Goal: Task Accomplishment & Management: Use online tool/utility

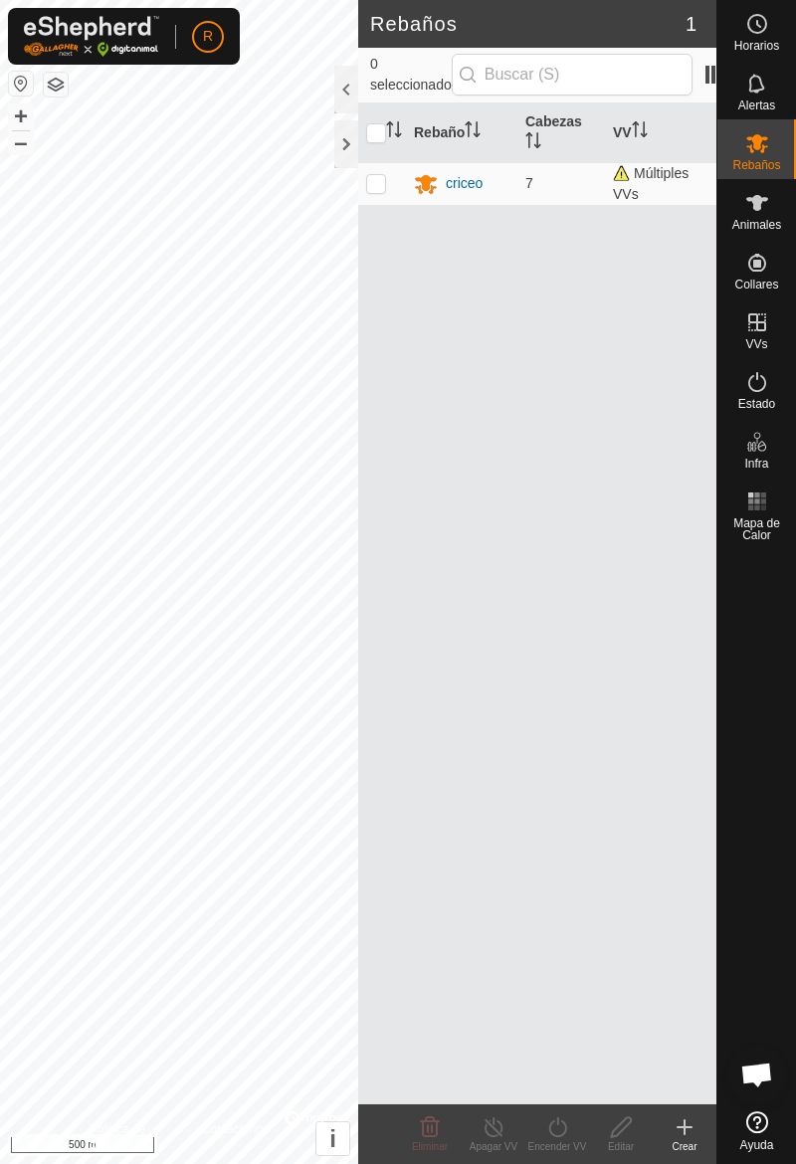
click at [340, 143] on div at bounding box center [346, 144] width 24 height 48
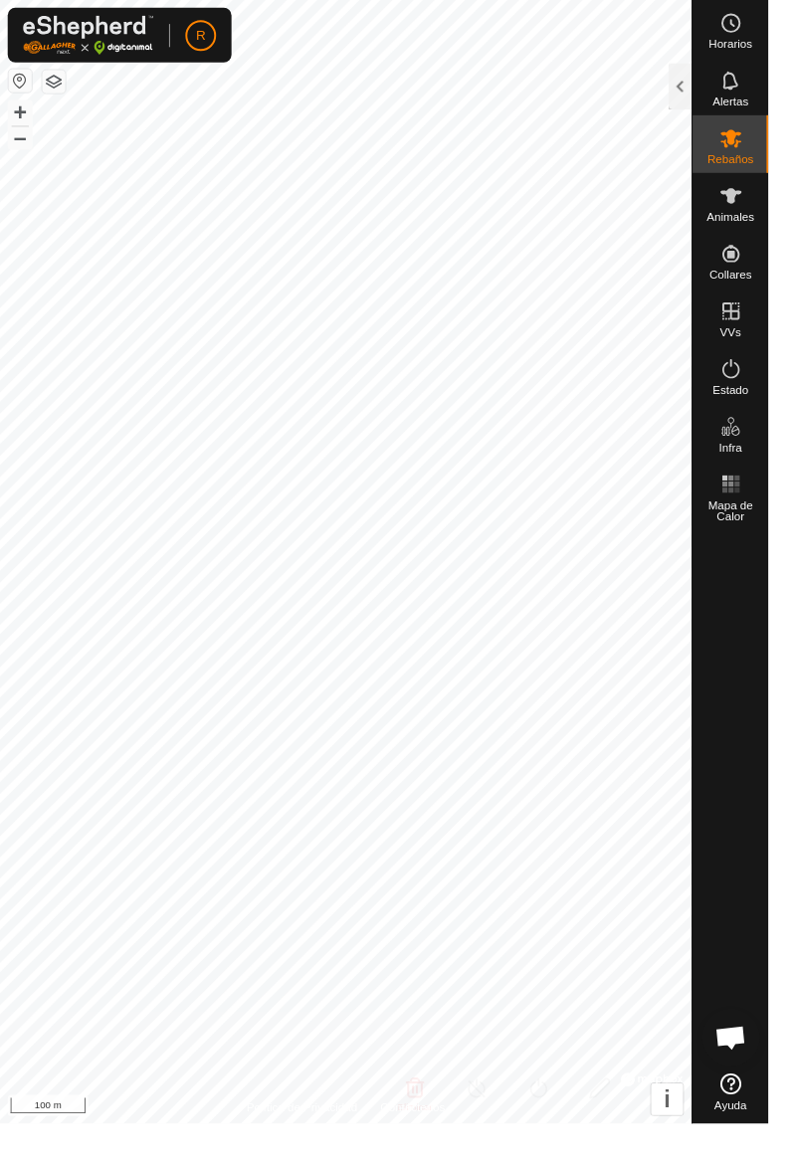
click at [765, 233] on div "Animales" at bounding box center [756, 209] width 79 height 60
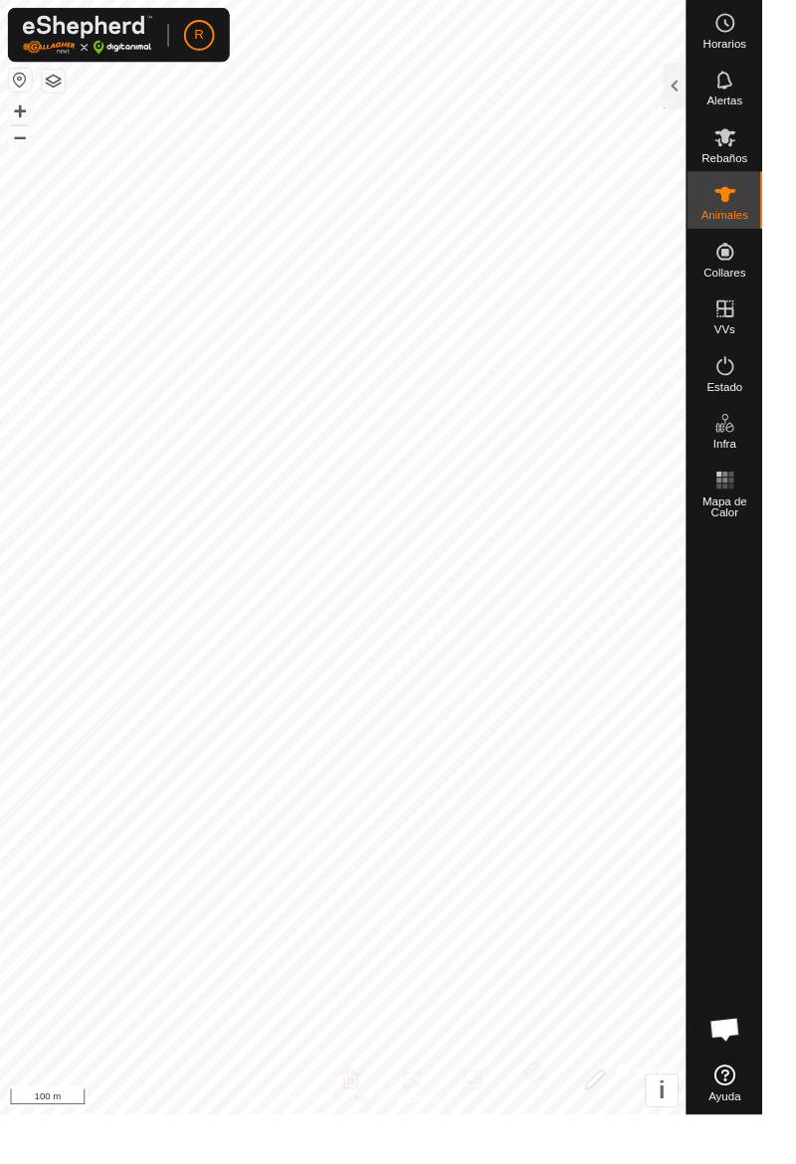
click at [696, 88] on div at bounding box center [704, 90] width 24 height 48
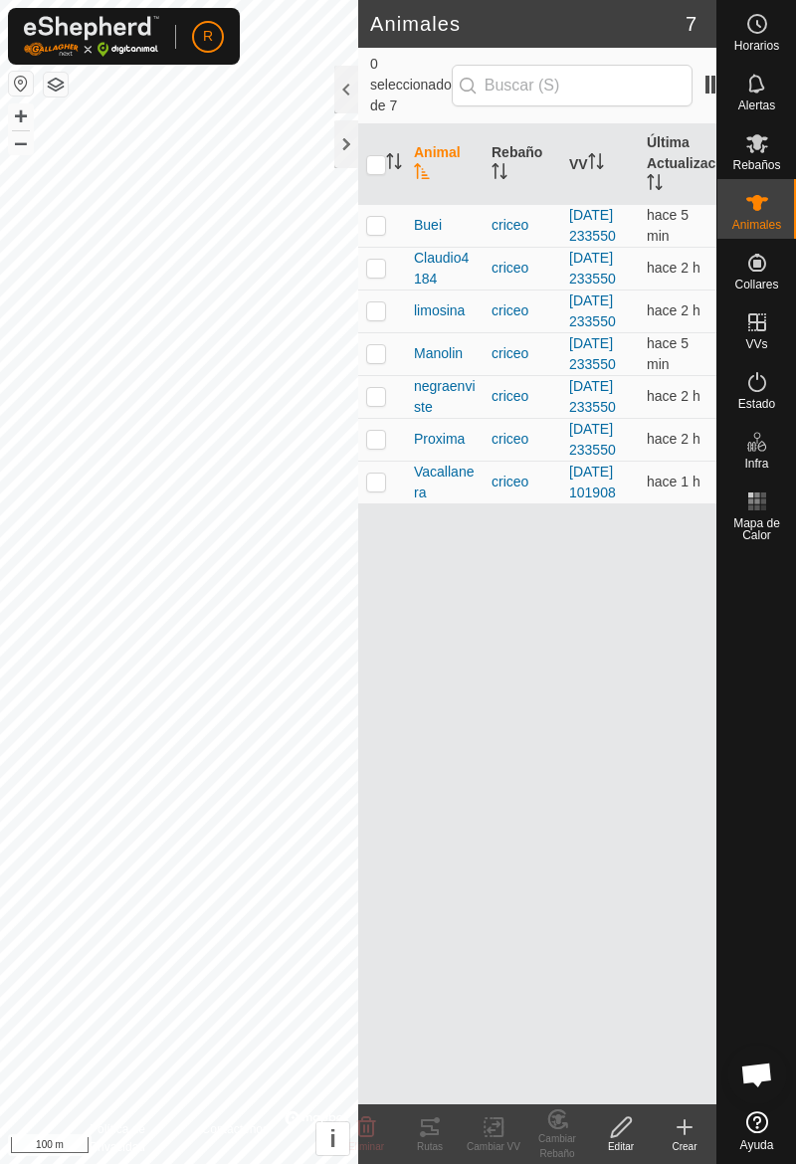
click at [503, 492] on div "criceo" at bounding box center [522, 481] width 62 height 21
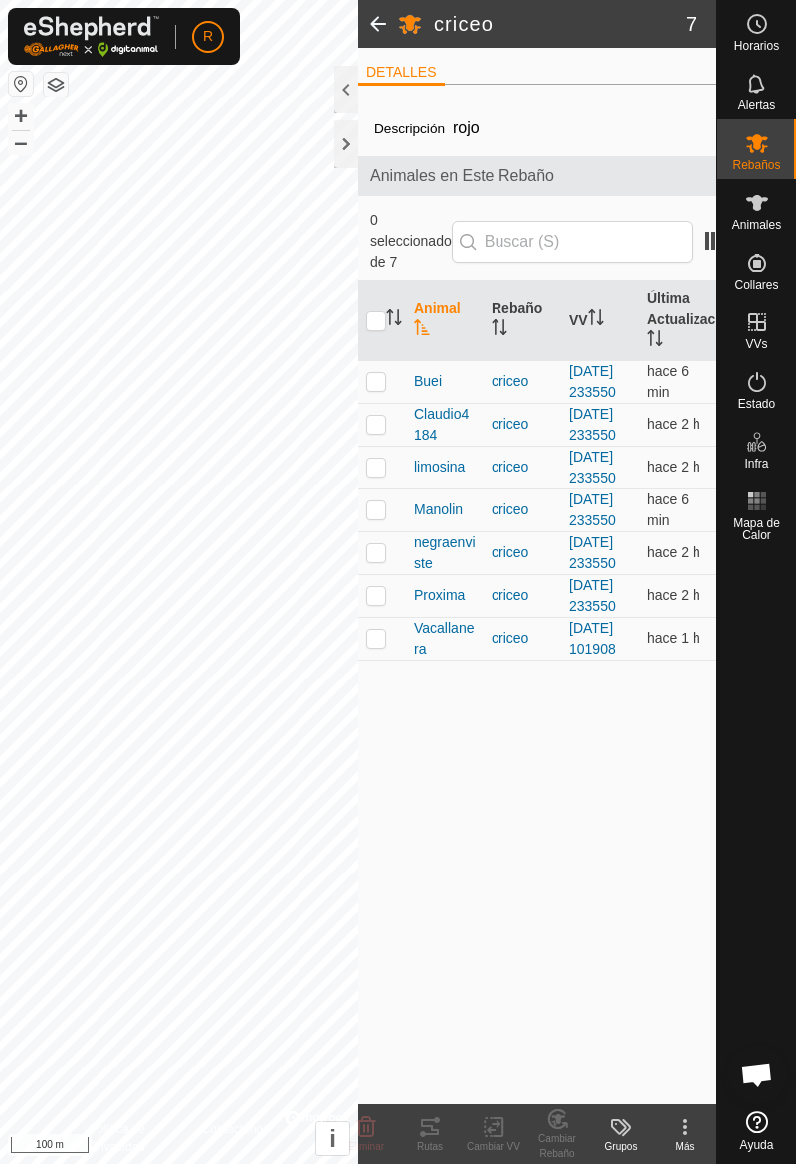
click at [398, 659] on td at bounding box center [382, 638] width 48 height 43
checkbox input "true"
click at [353, 142] on div at bounding box center [346, 144] width 24 height 48
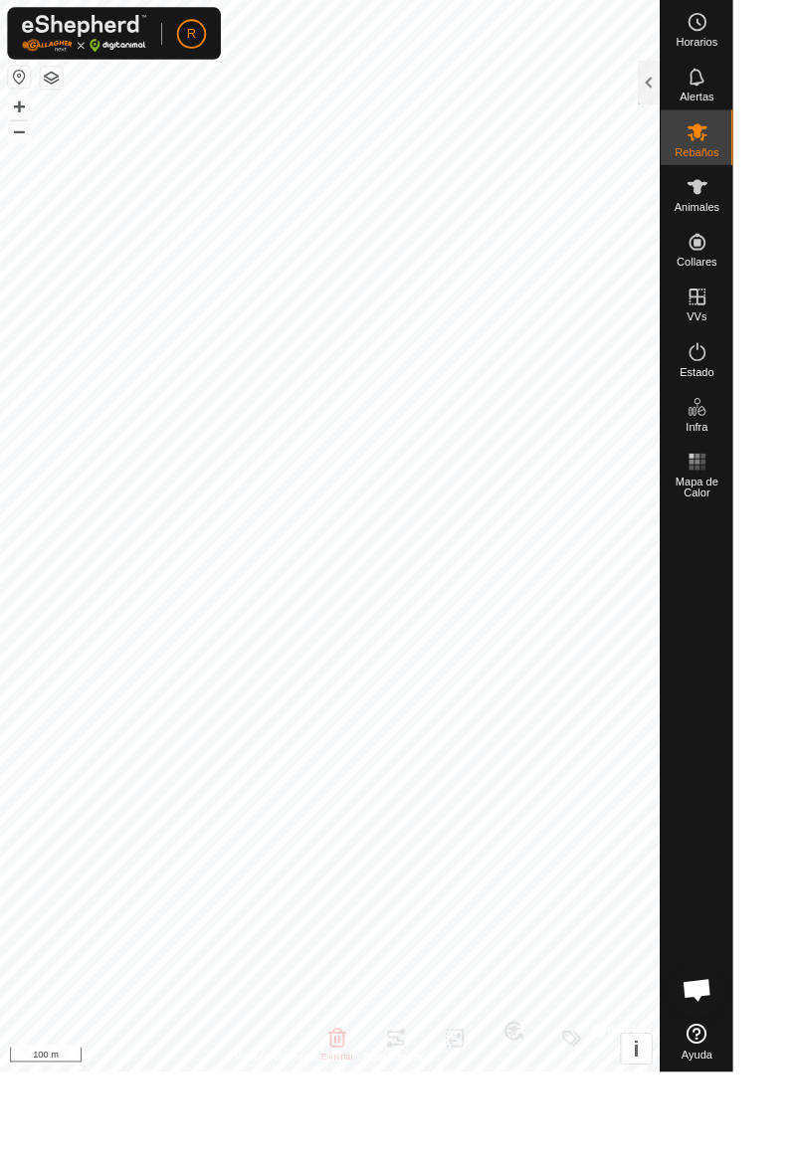
click at [771, 175] on div "Rebaños" at bounding box center [756, 149] width 79 height 60
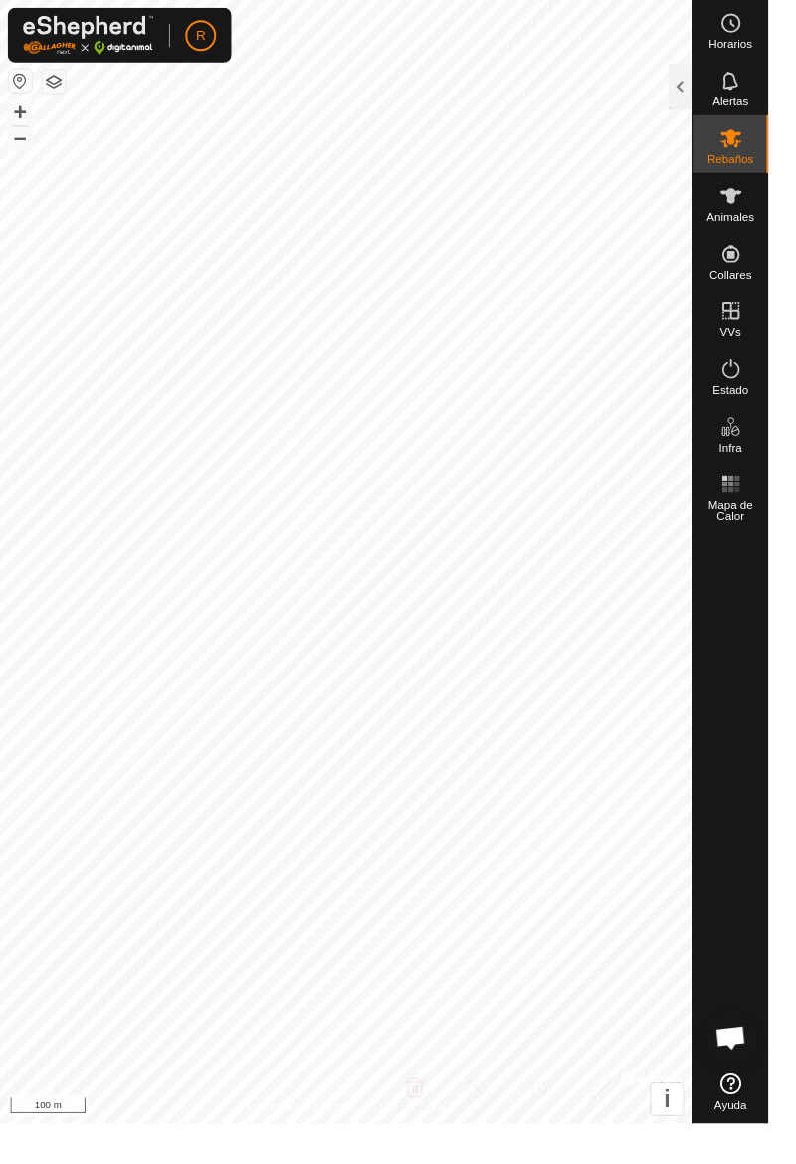
click at [702, 109] on div at bounding box center [704, 90] width 24 height 48
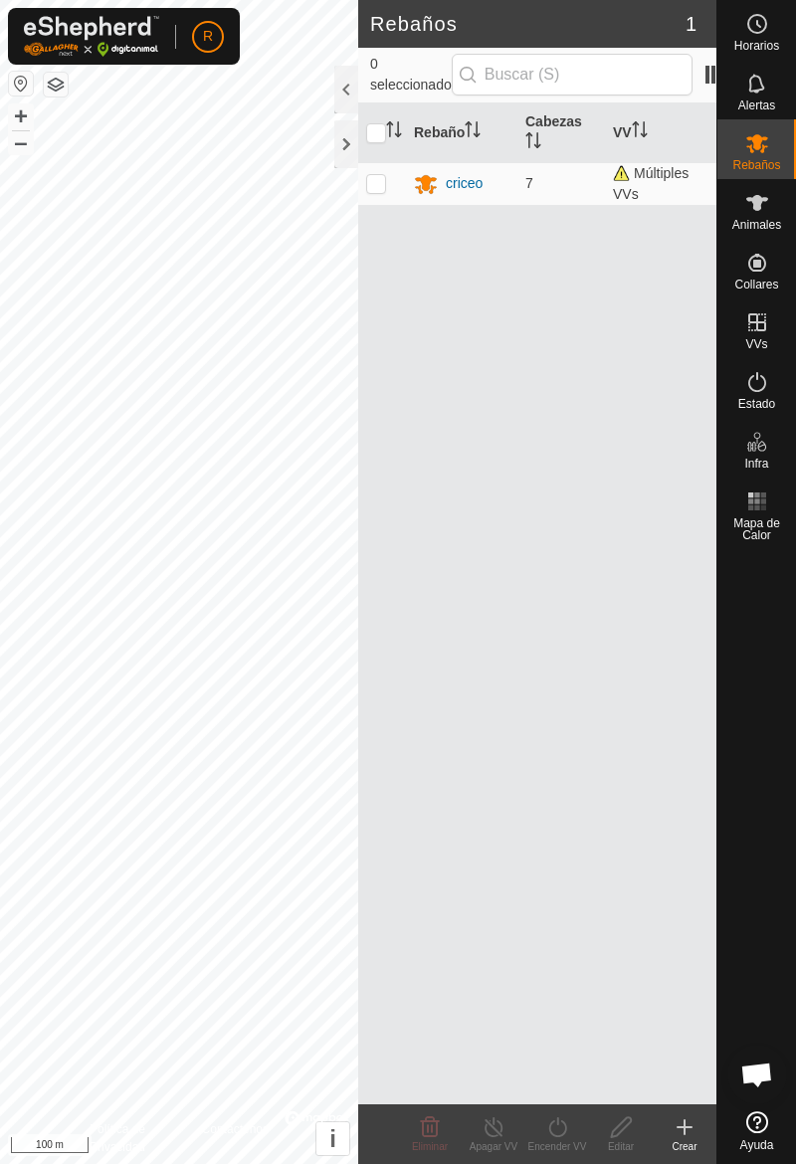
click at [348, 132] on div at bounding box center [346, 144] width 24 height 48
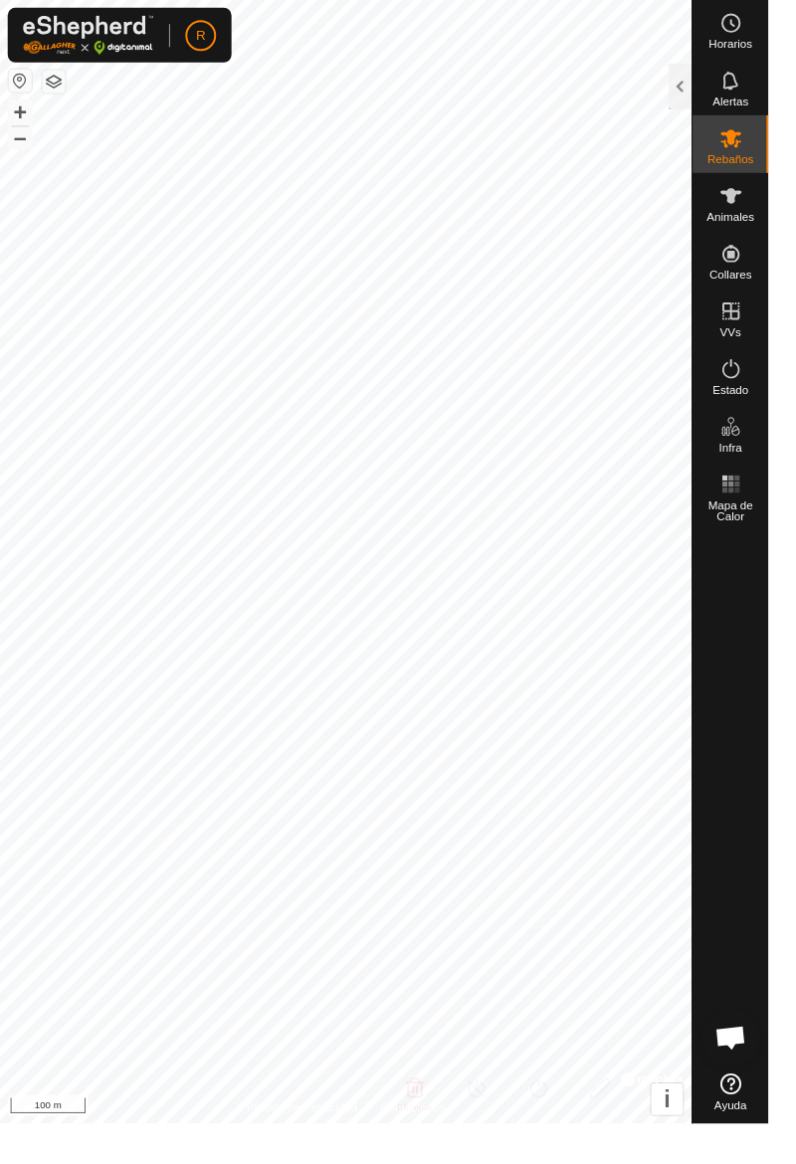
click at [774, 227] on span "Animales" at bounding box center [756, 225] width 49 height 12
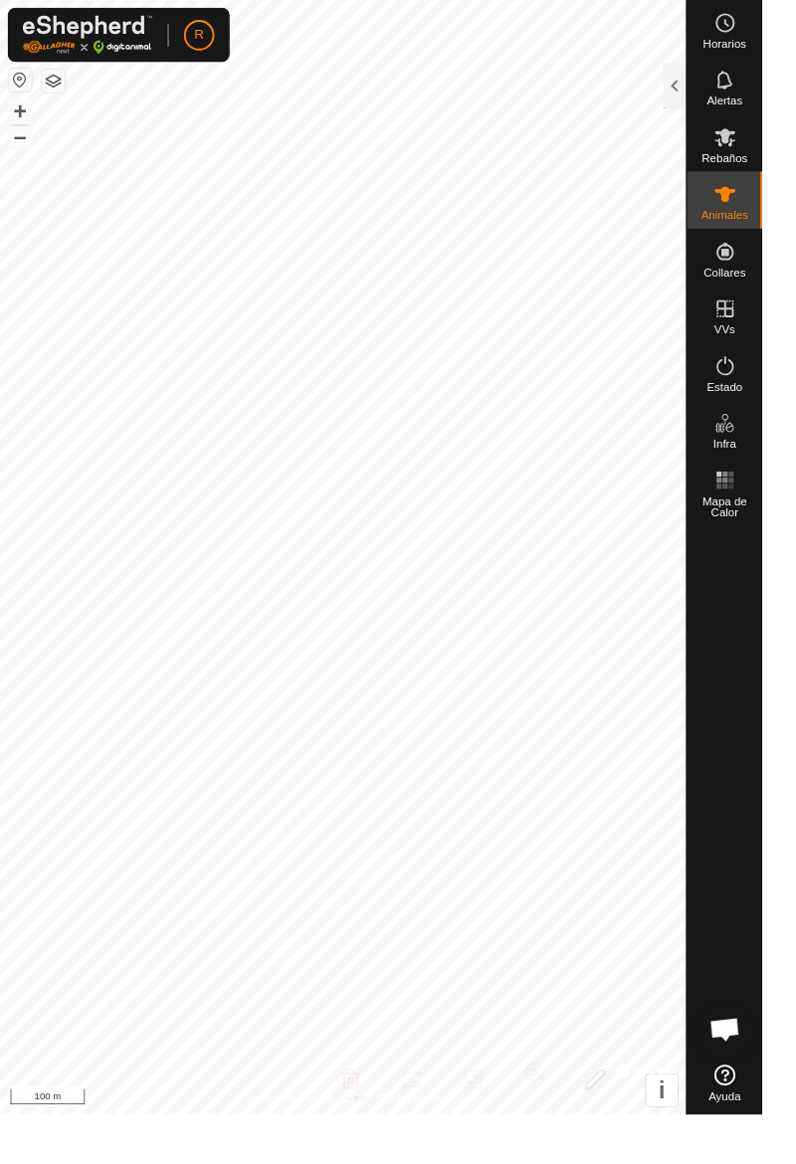
click at [698, 87] on div at bounding box center [704, 90] width 24 height 48
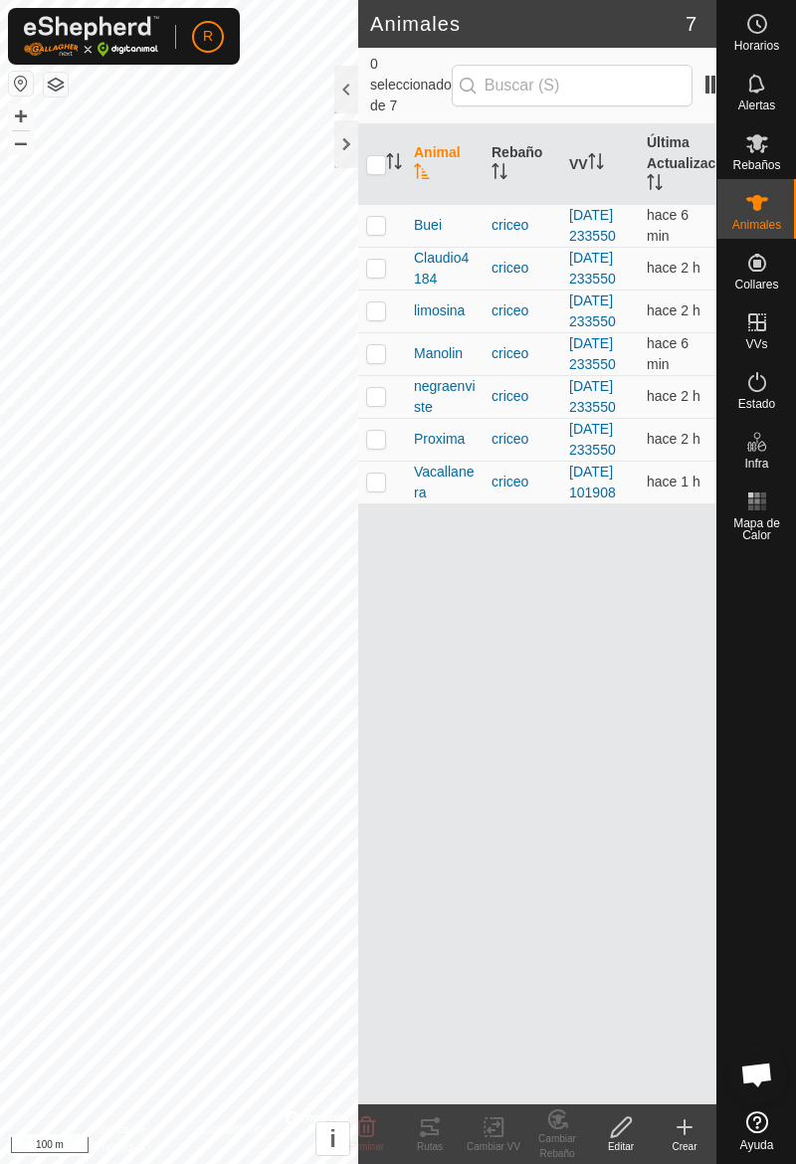
click at [472, 503] on span "Vacallanera" at bounding box center [445, 483] width 62 height 42
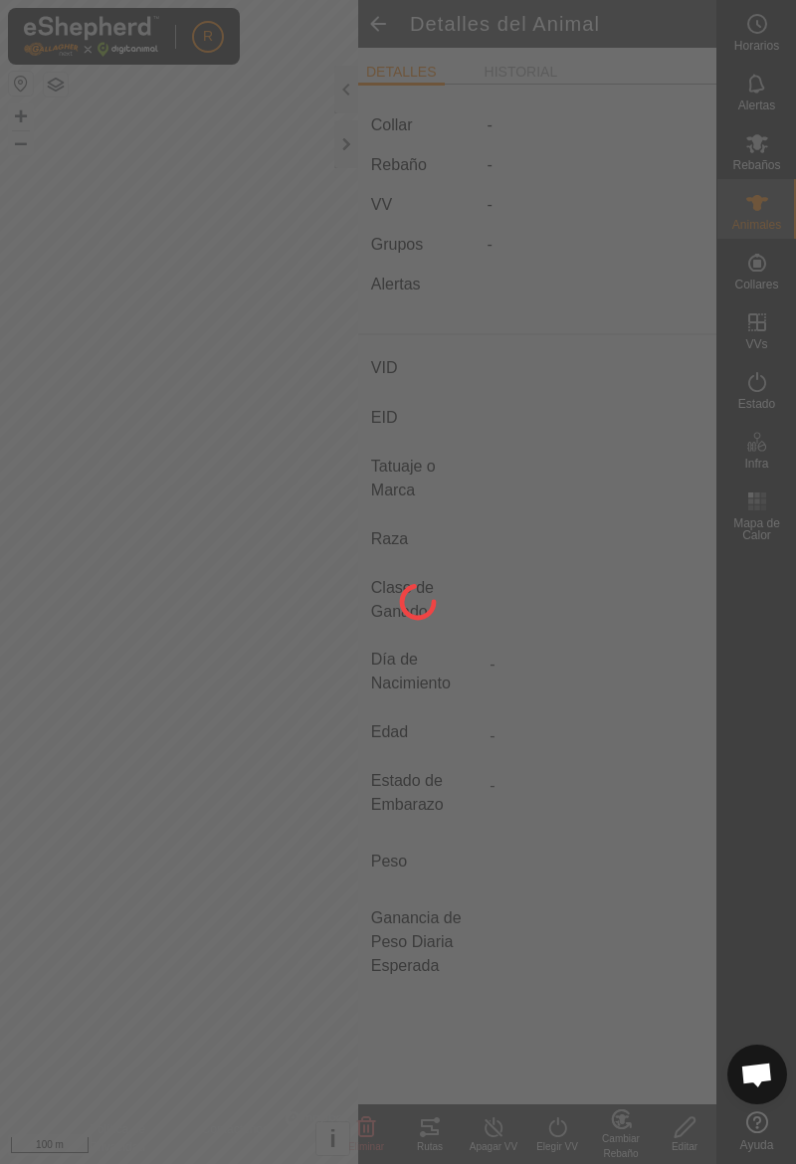
type input "Vacallanera"
type input "-"
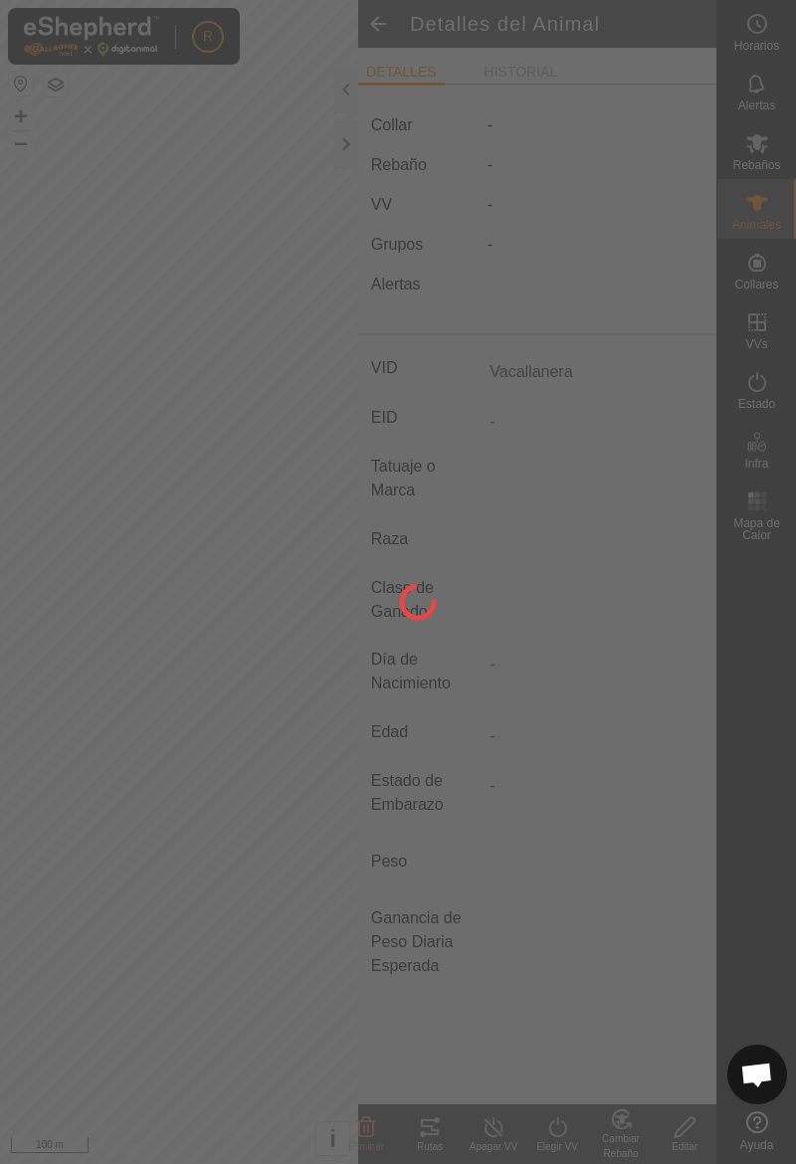
type input "0 kg"
type input "-"
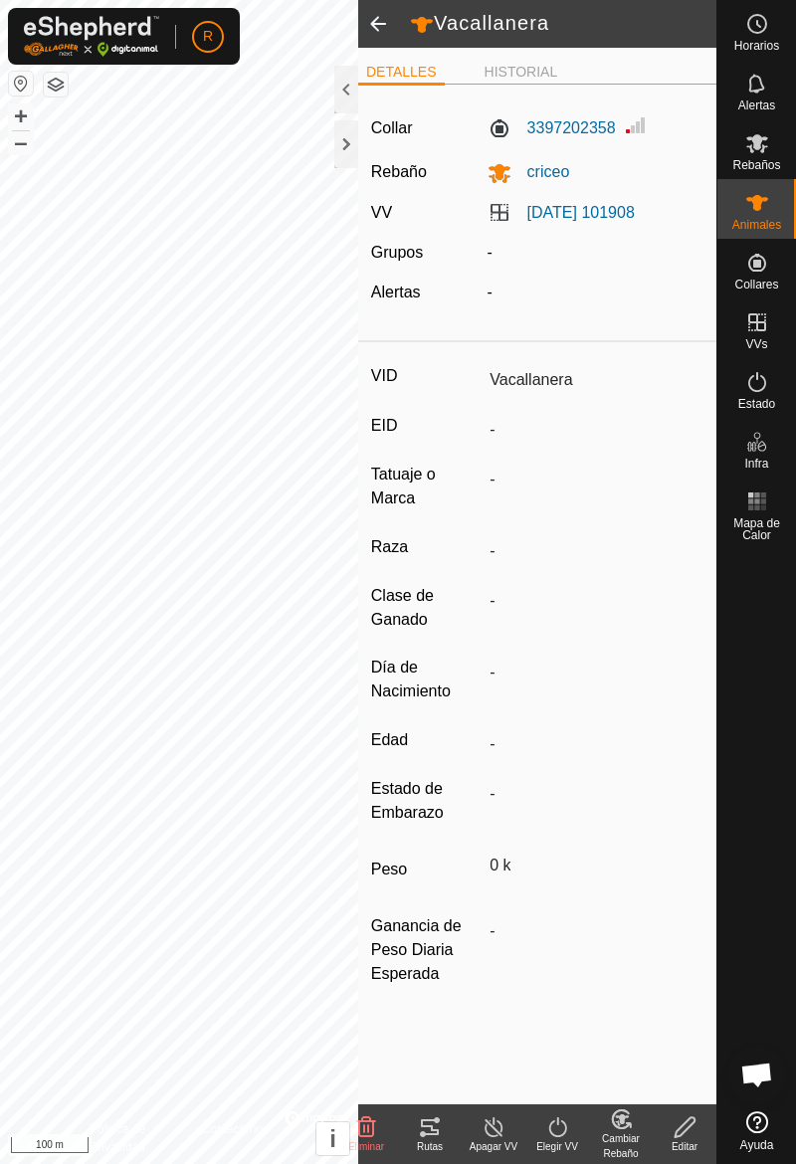
click at [386, 32] on span at bounding box center [378, 24] width 40 height 48
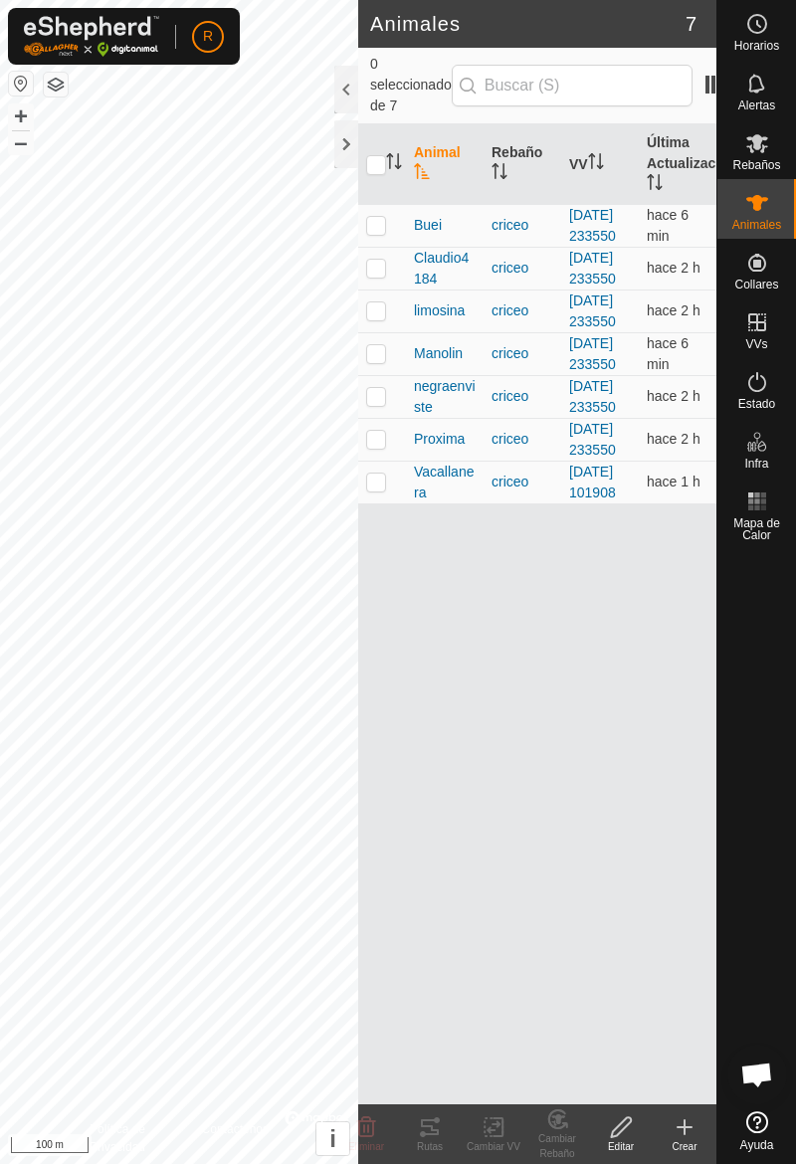
click at [384, 489] on p-checkbox at bounding box center [376, 481] width 20 height 16
checkbox input "true"
click at [446, 1139] on div "Rutas" at bounding box center [430, 1146] width 64 height 15
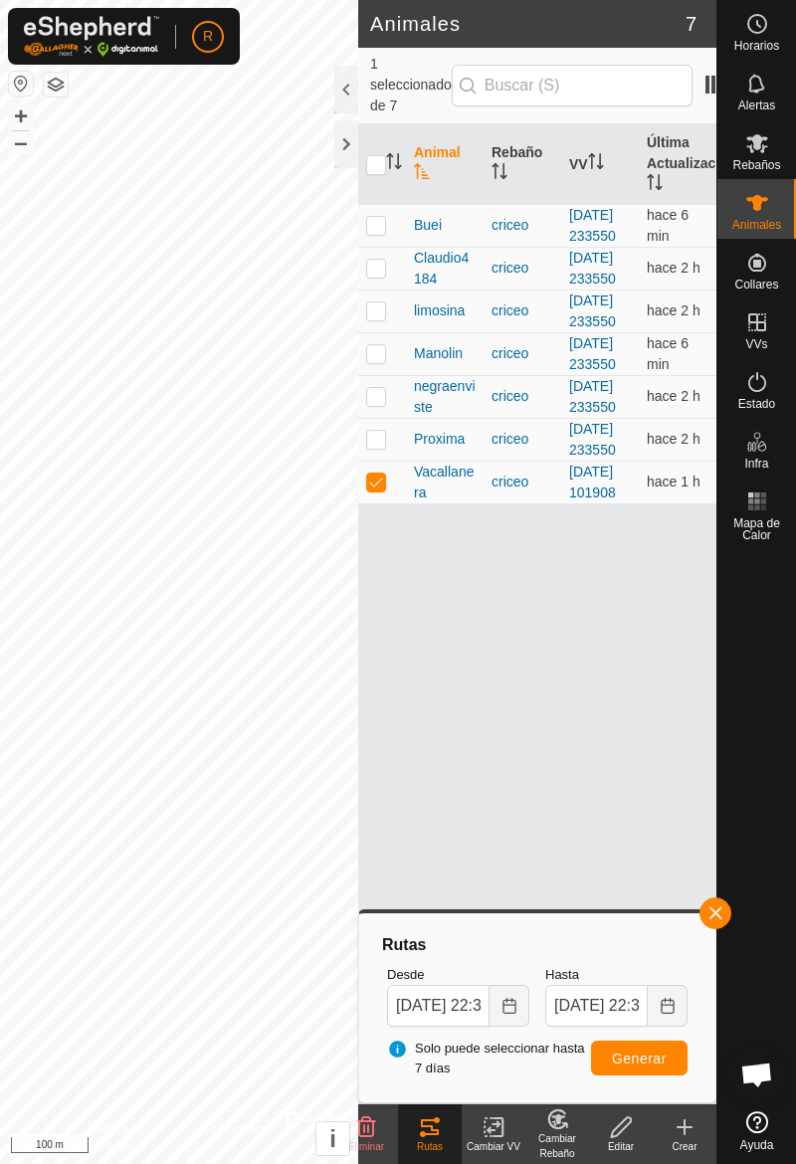
click at [337, 151] on div at bounding box center [346, 144] width 24 height 48
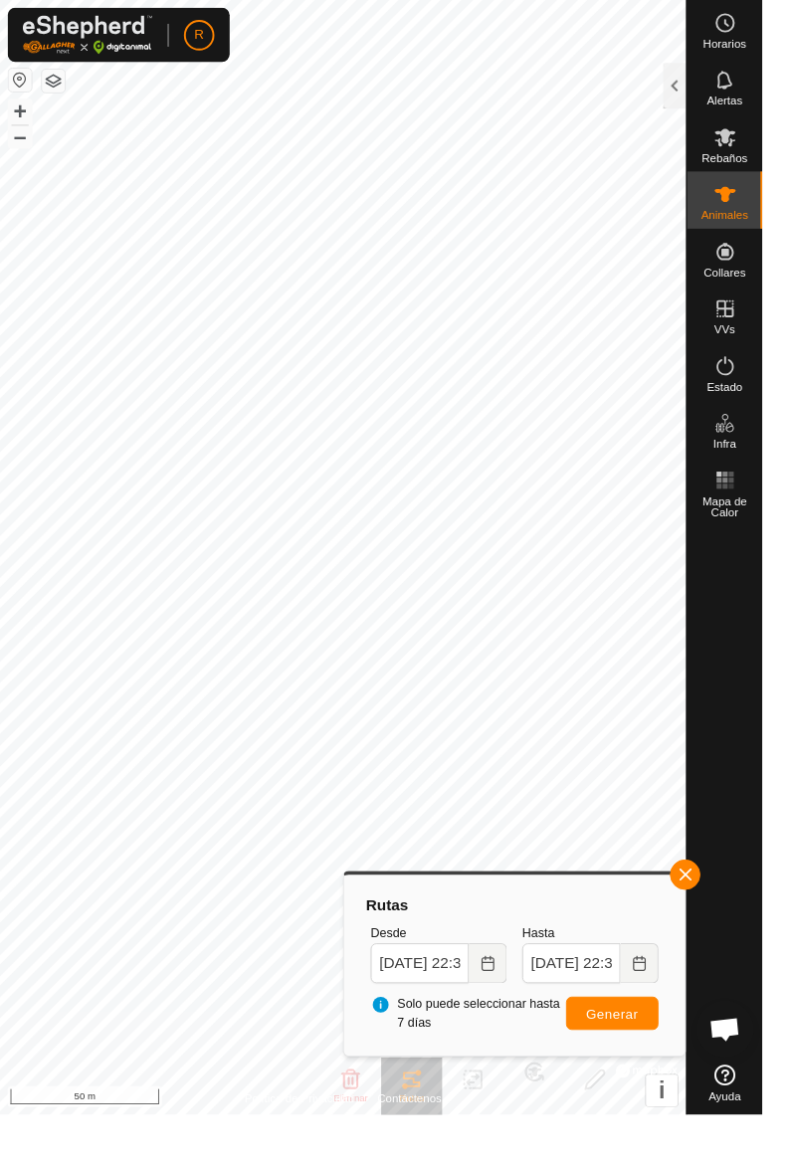
click at [694, 80] on div at bounding box center [704, 90] width 24 height 48
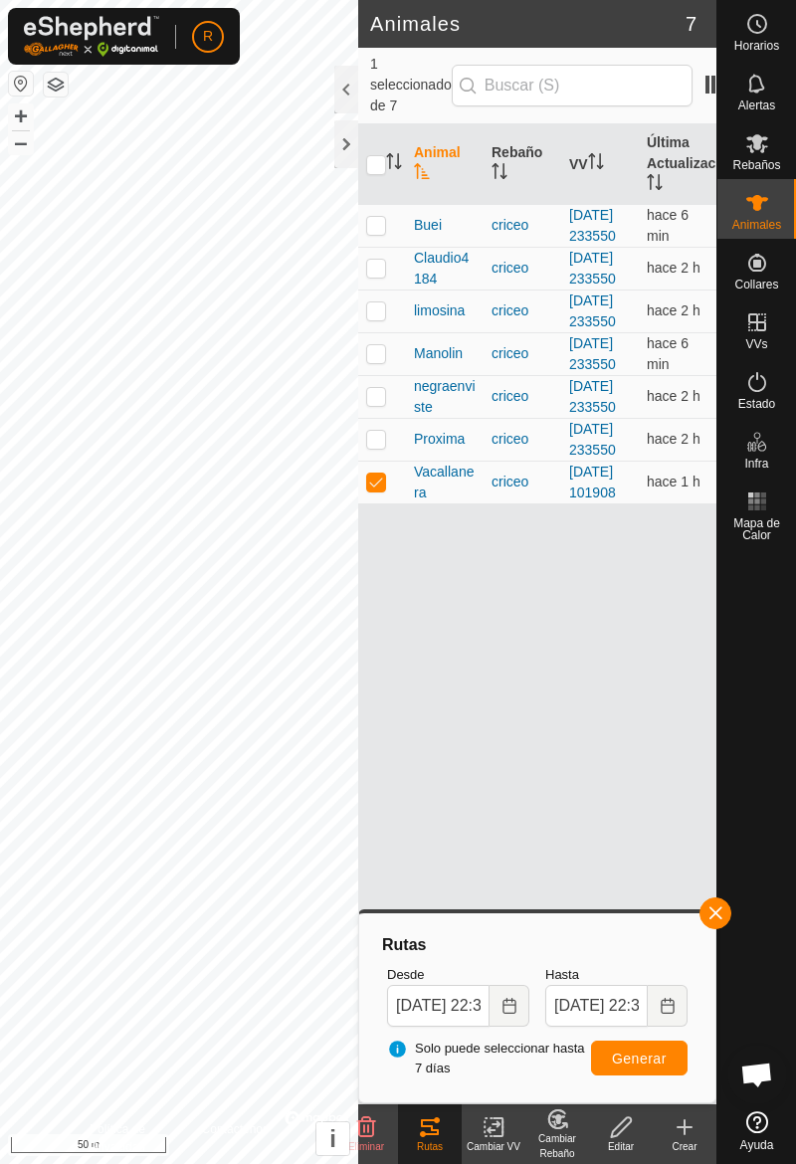
click at [491, 236] on div "criceo" at bounding box center [522, 225] width 62 height 21
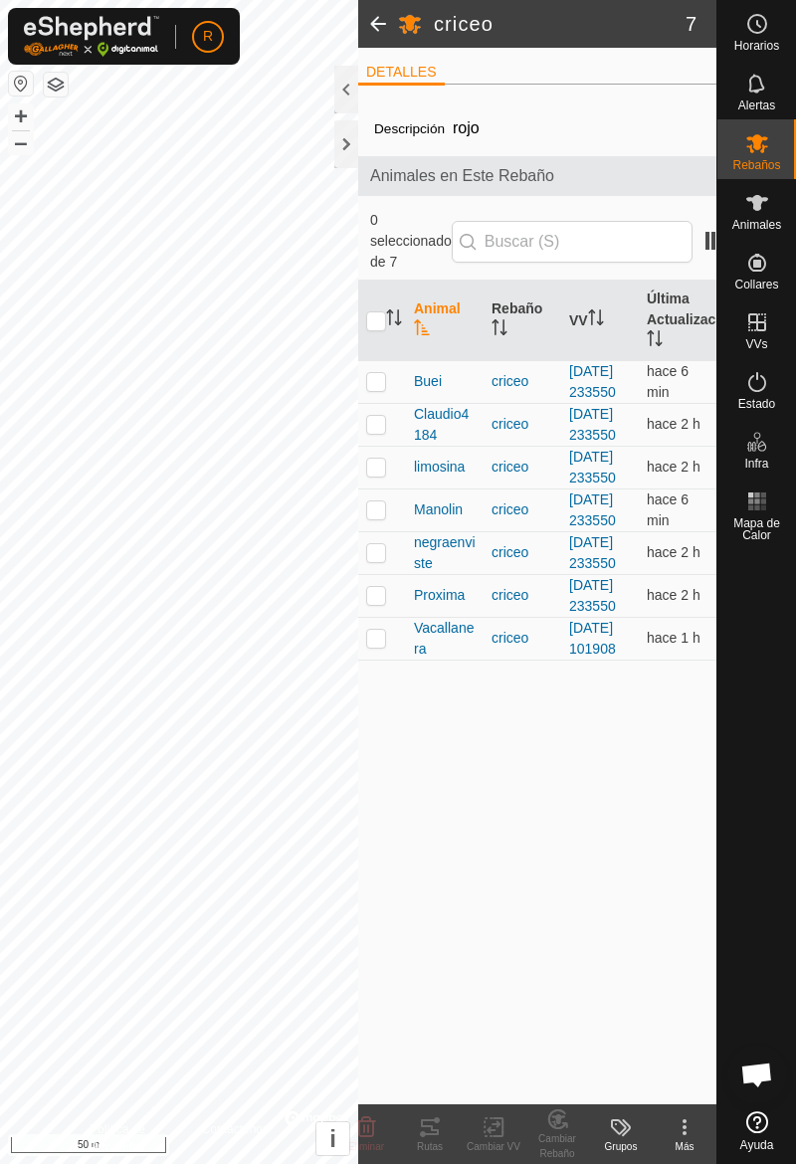
click at [340, 99] on div at bounding box center [346, 90] width 24 height 48
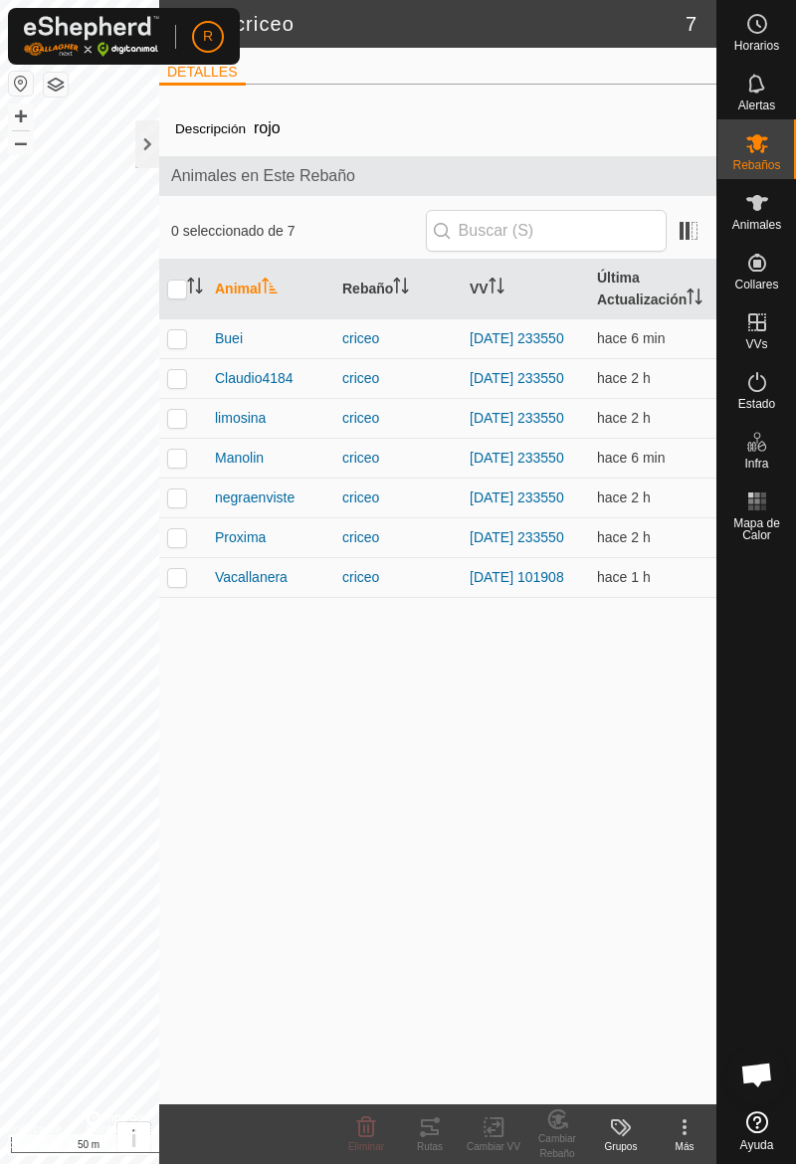
click at [149, 149] on div at bounding box center [147, 144] width 24 height 48
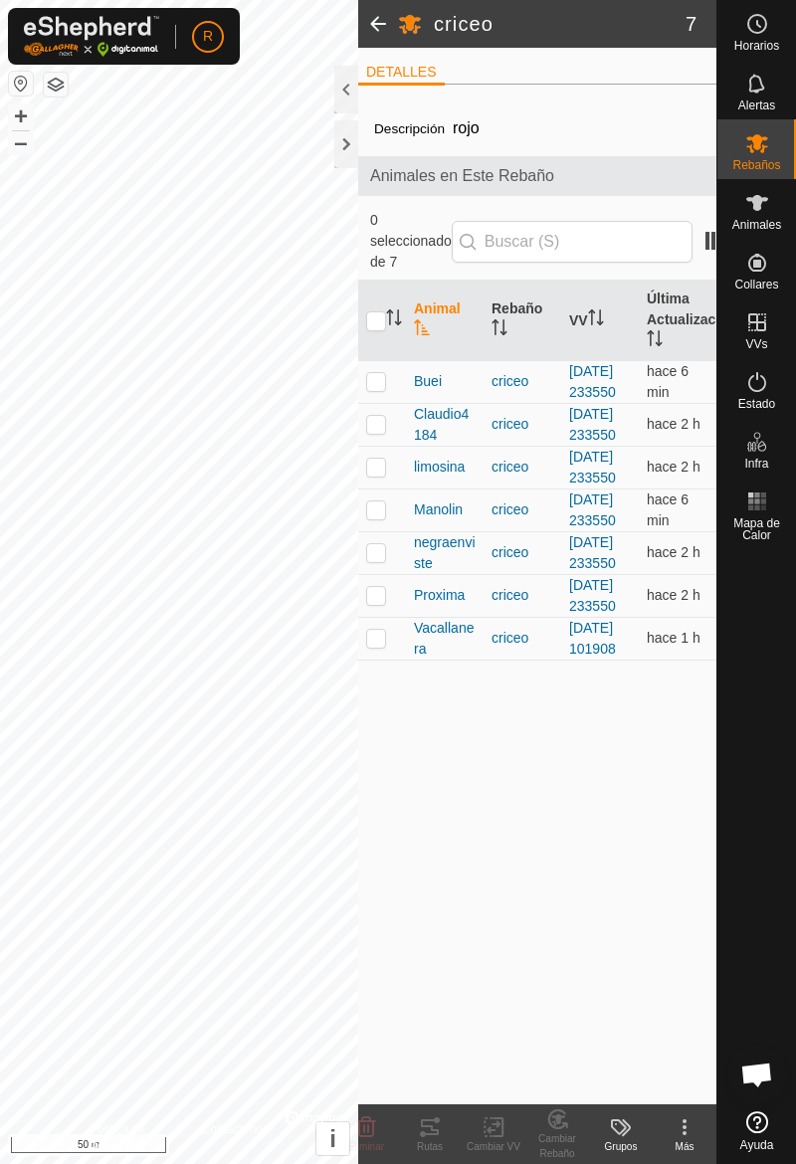
click at [386, 399] on td at bounding box center [382, 381] width 48 height 43
checkbox input "true"
click at [422, 1144] on div "Rutas" at bounding box center [430, 1146] width 64 height 15
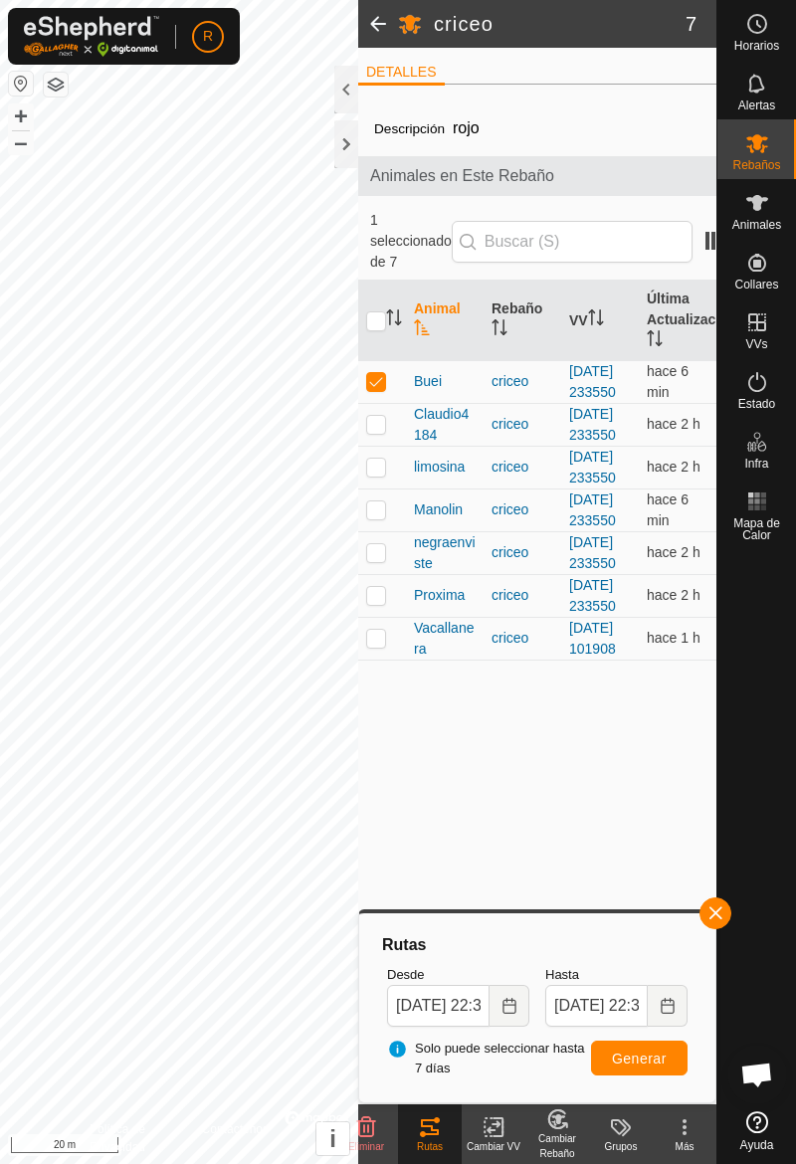
click at [384, 617] on td at bounding box center [382, 595] width 48 height 43
checkbox input "true"
click at [388, 400] on td at bounding box center [382, 381] width 48 height 43
checkbox input "false"
click at [382, 617] on td at bounding box center [382, 595] width 48 height 43
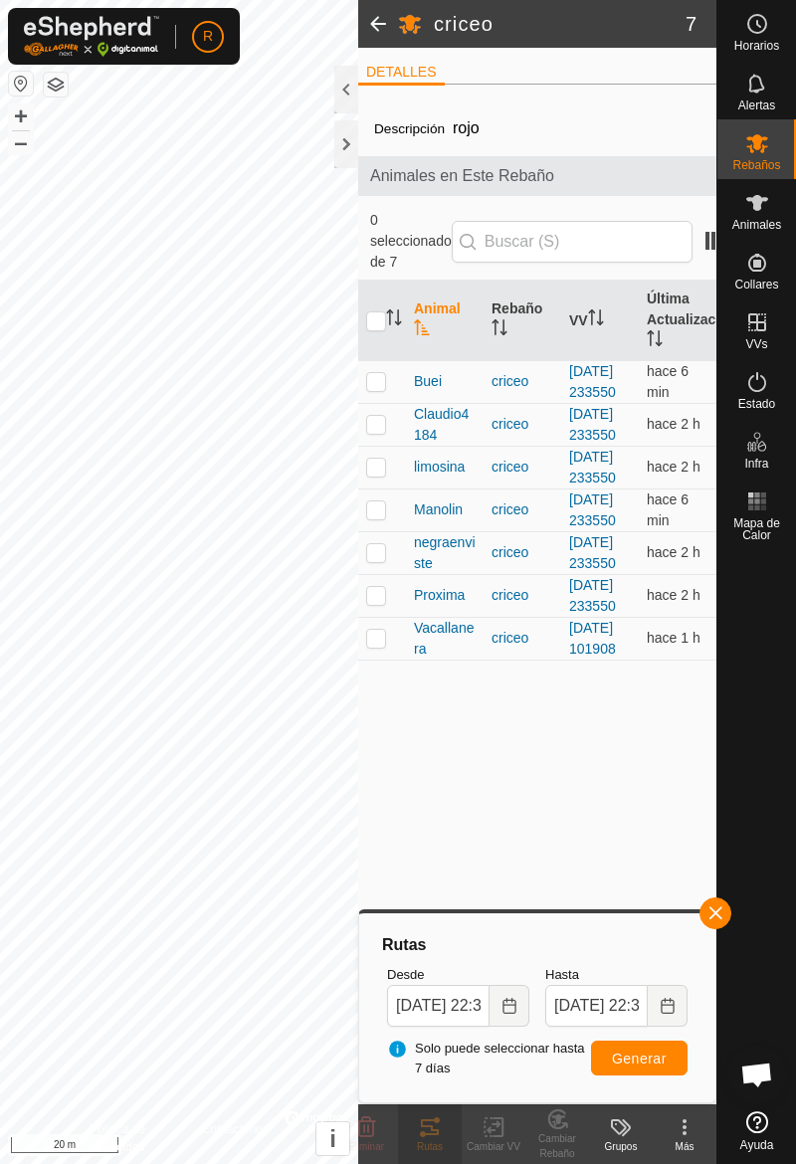
click at [388, 617] on td at bounding box center [382, 595] width 48 height 43
checkbox input "true"
click at [718, 913] on span "button" at bounding box center [715, 913] width 16 height 16
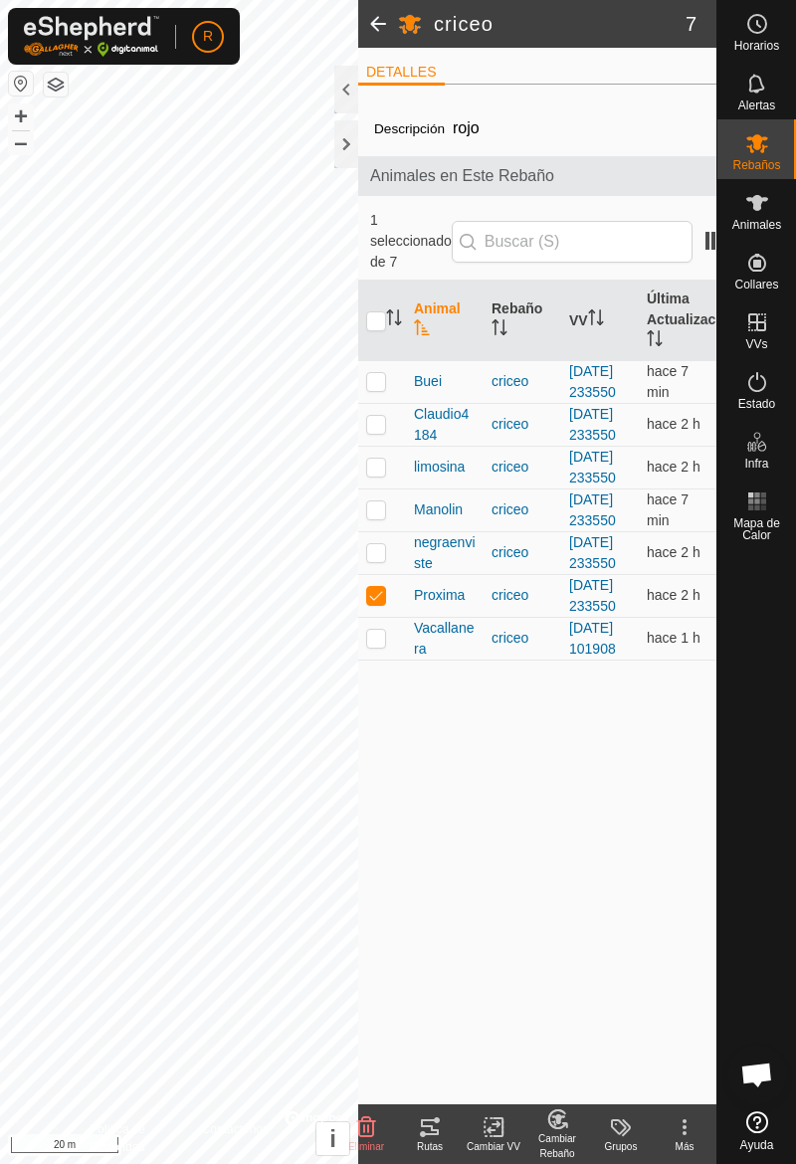
click at [440, 1126] on icon at bounding box center [430, 1127] width 24 height 24
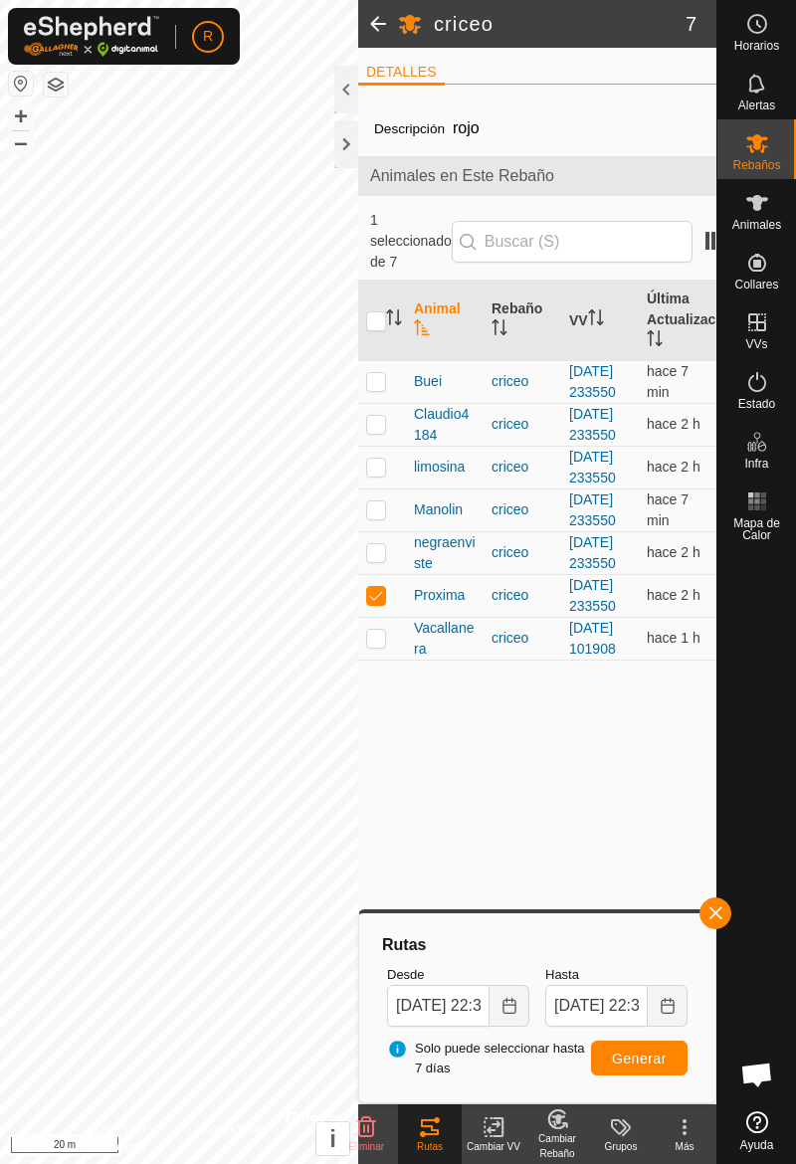
click at [338, 154] on div at bounding box center [346, 144] width 24 height 48
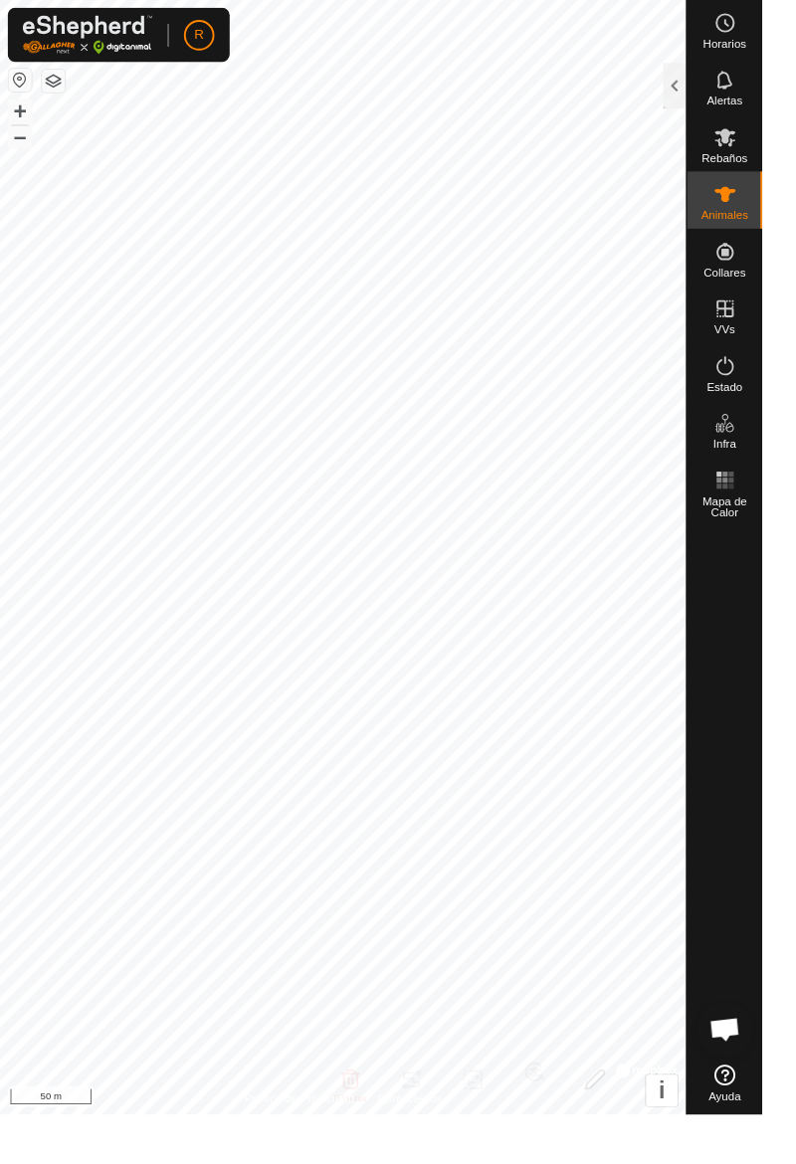
click at [700, 102] on div at bounding box center [704, 90] width 24 height 48
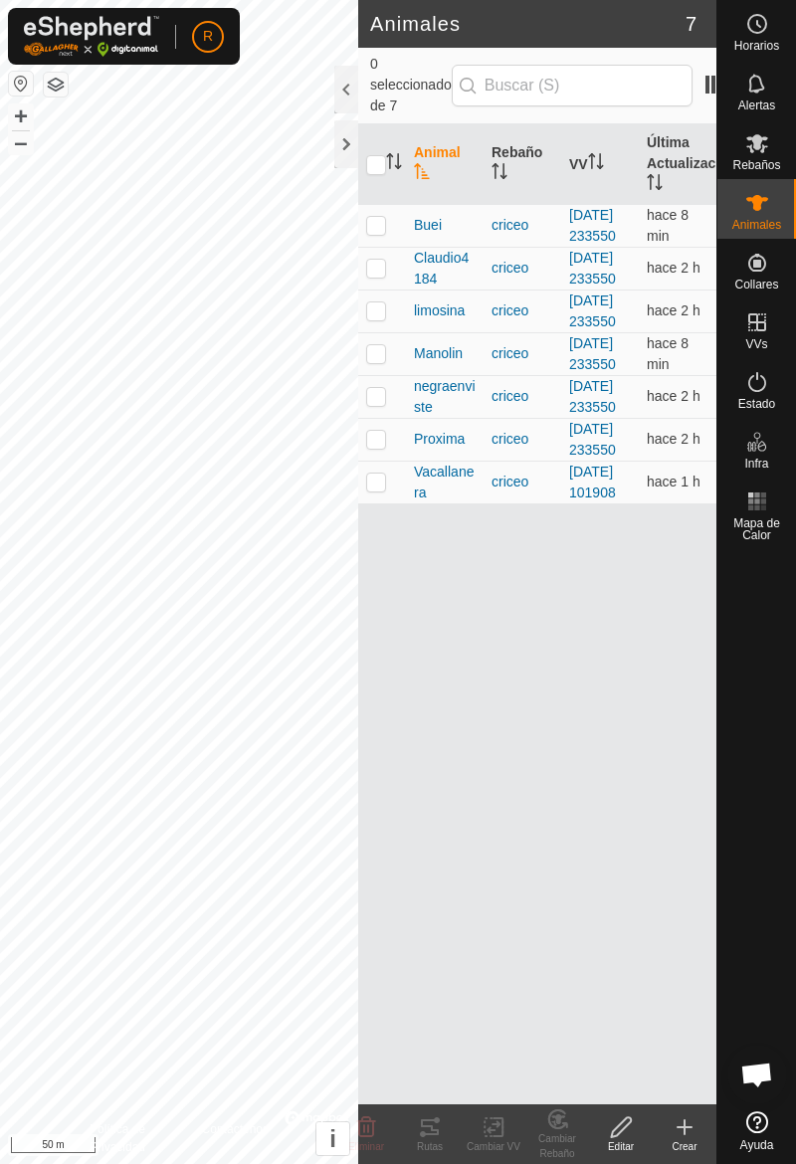
scroll to position [0, 2]
click at [374, 289] on td at bounding box center [380, 268] width 48 height 43
checkbox input "true"
click at [420, 1128] on icon at bounding box center [430, 1127] width 24 height 24
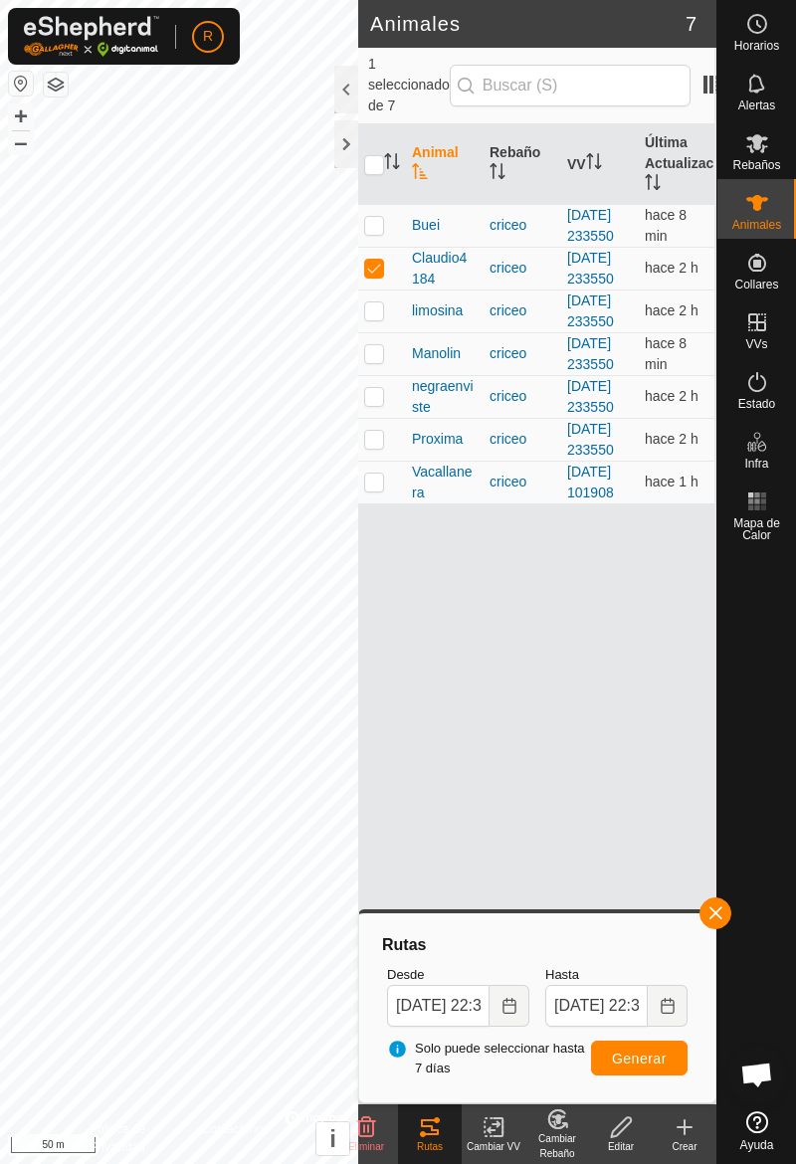
click at [380, 332] on td at bounding box center [380, 310] width 48 height 43
checkbox input "true"
click at [379, 289] on td at bounding box center [380, 268] width 48 height 43
checkbox input "false"
click at [368, 404] on p-checkbox at bounding box center [374, 396] width 20 height 16
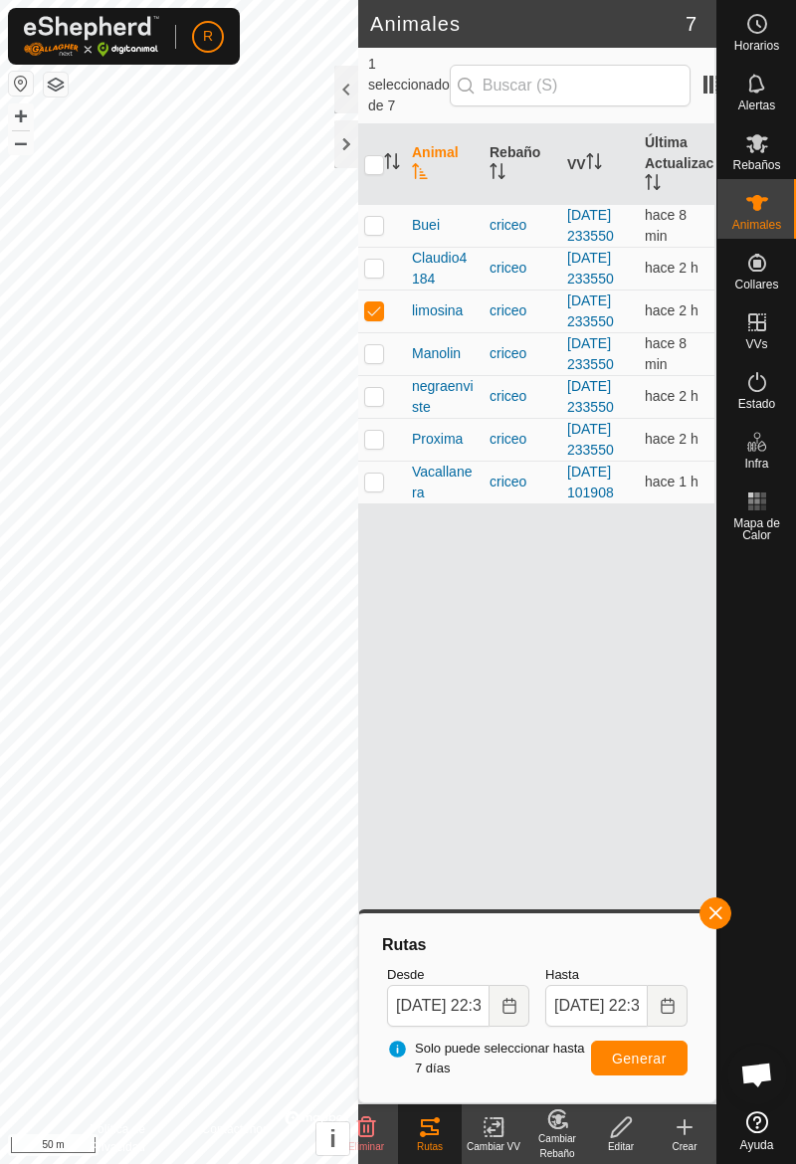
checkbox input "true"
click at [378, 461] on td at bounding box center [380, 439] width 48 height 43
checkbox input "true"
click at [382, 503] on td at bounding box center [380, 482] width 48 height 43
checkbox input "true"
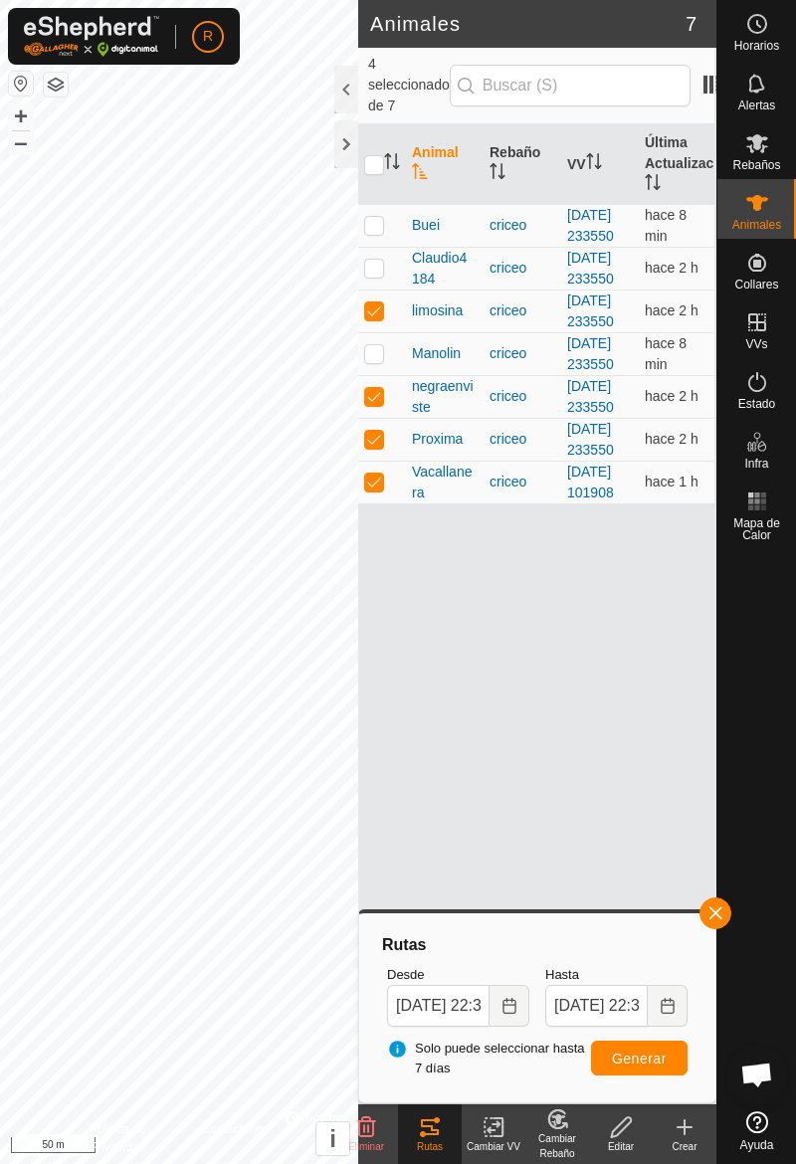
click at [376, 361] on p-checkbox at bounding box center [374, 353] width 20 height 16
checkbox input "true"
click at [380, 289] on td at bounding box center [380, 268] width 48 height 43
checkbox input "true"
click at [385, 243] on td at bounding box center [380, 225] width 48 height 43
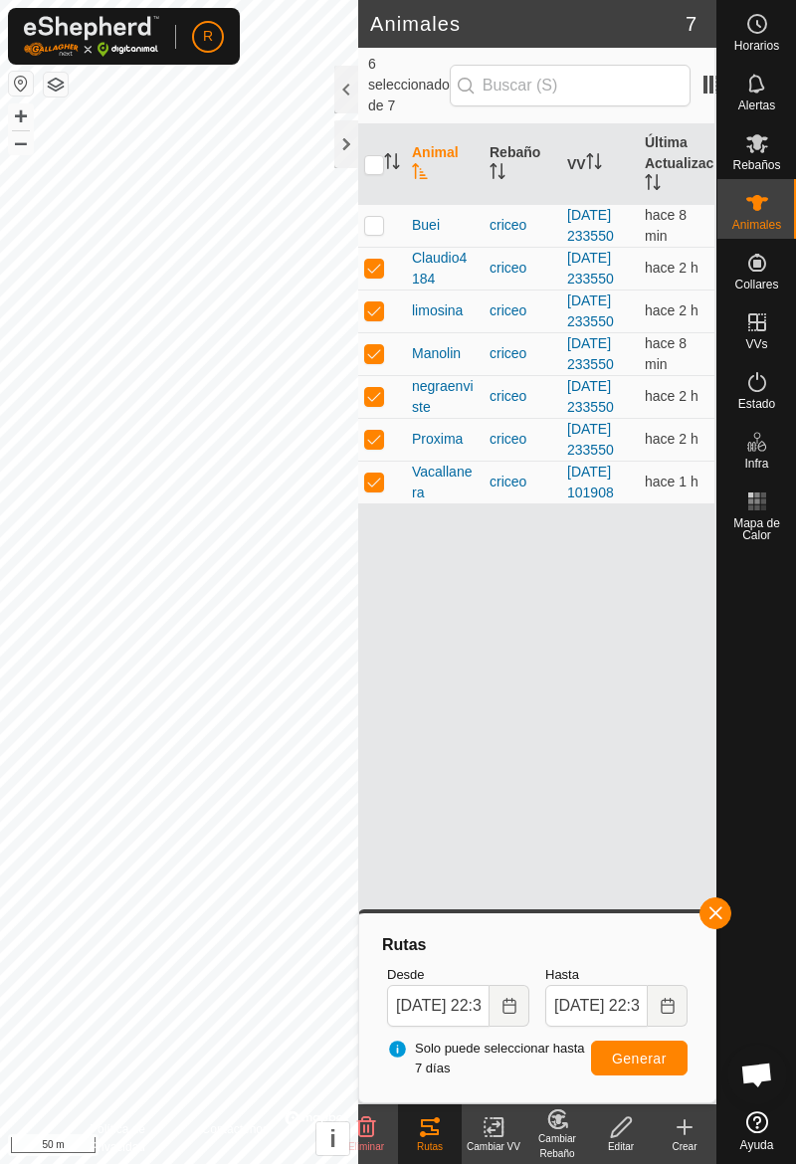
checkbox input "true"
click at [664, 1068] on button "Generar" at bounding box center [639, 1057] width 96 height 35
